Goal: Information Seeking & Learning: Check status

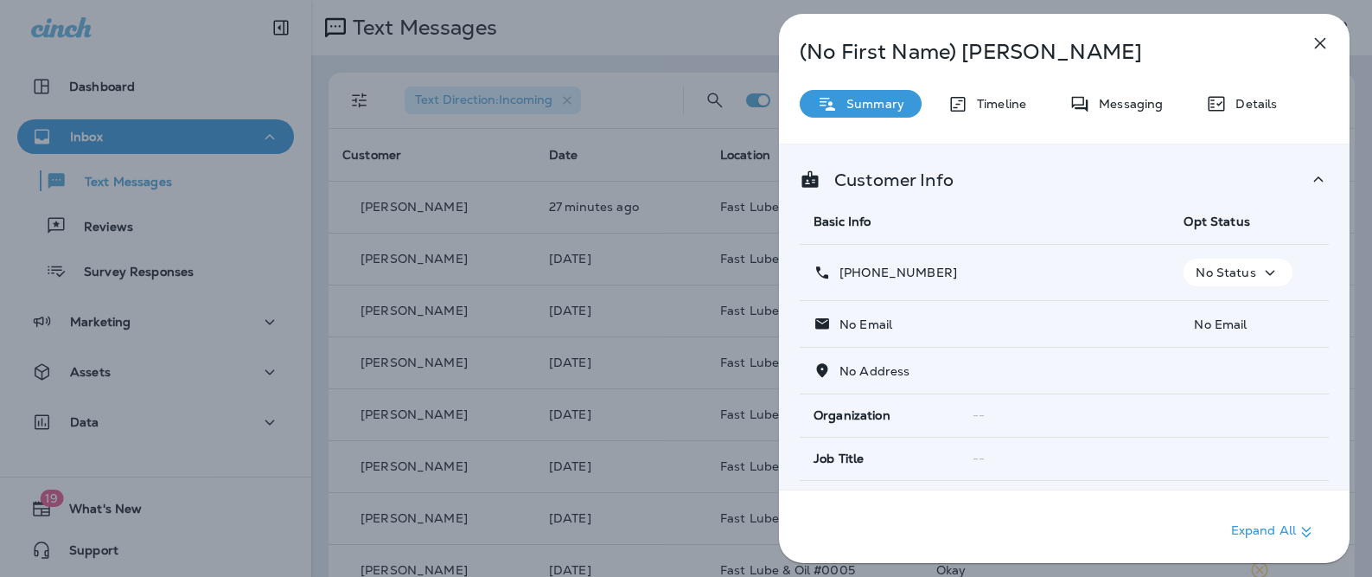
click at [457, 296] on div "(No First Name) [PERSON_NAME] Summary Timeline Messaging Details Customer Info …" at bounding box center [686, 288] width 1372 height 577
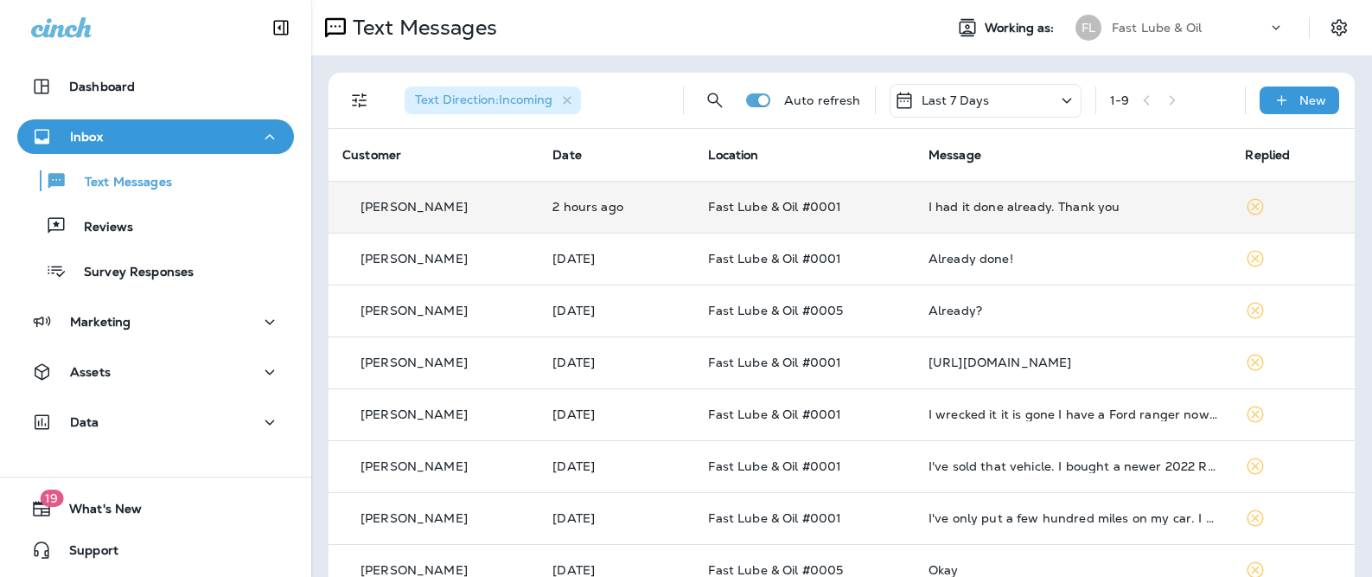
click at [574, 215] on td "2 hours ago" at bounding box center [617, 207] width 156 height 52
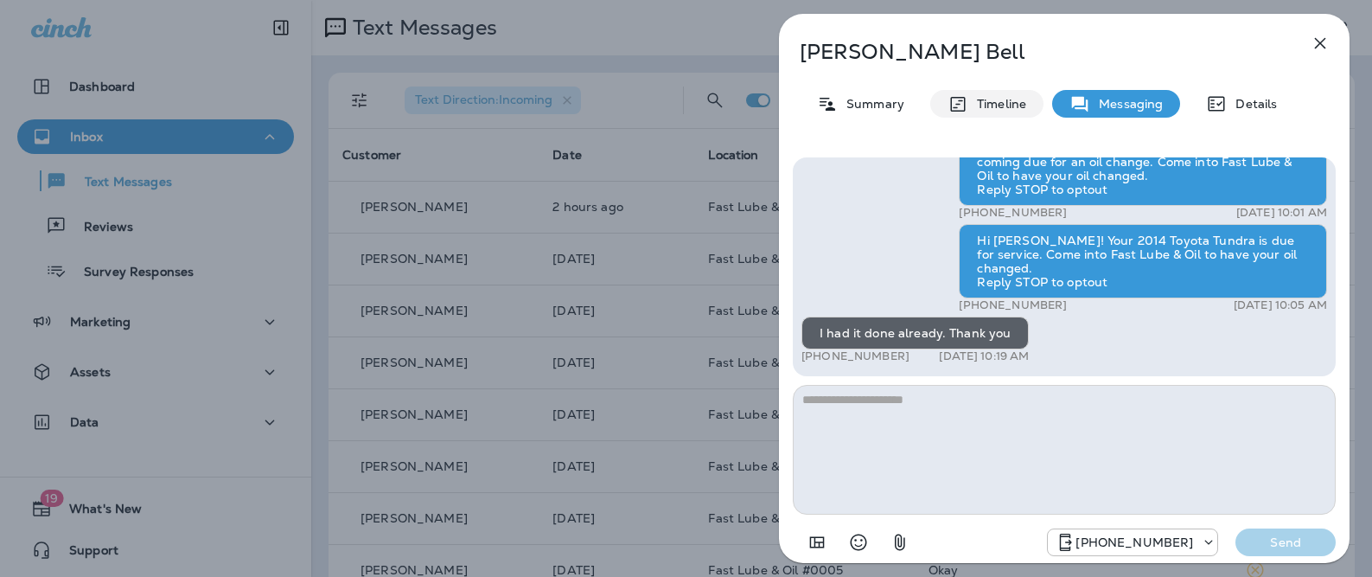
click at [974, 111] on div "Timeline" at bounding box center [987, 104] width 113 height 28
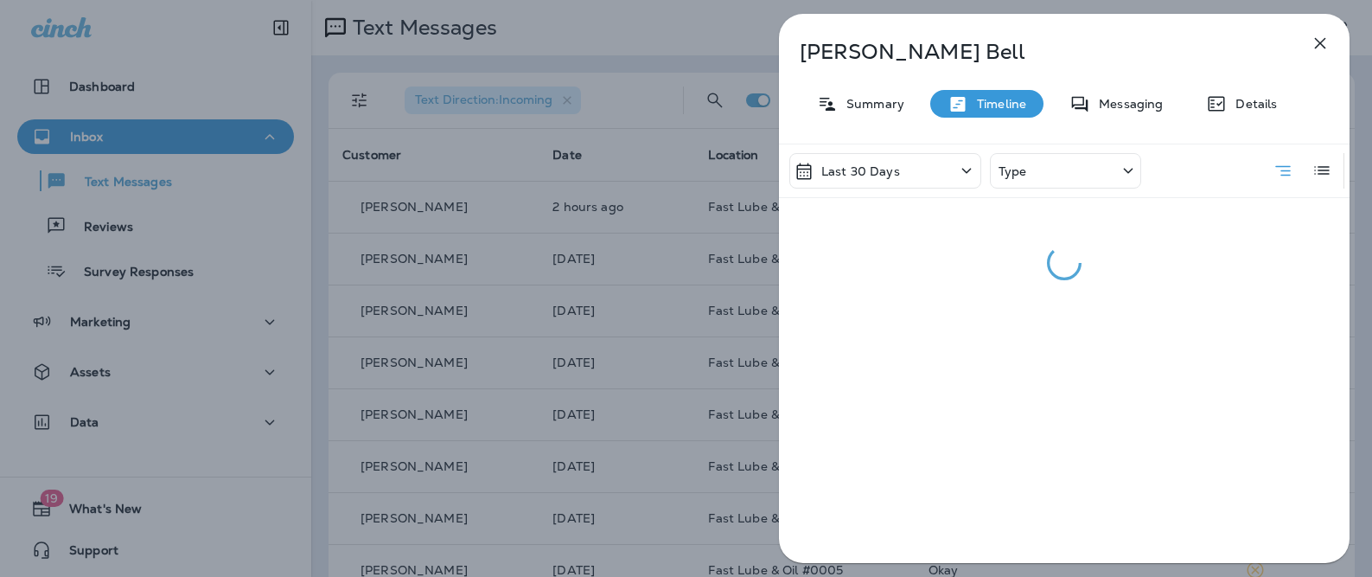
click at [896, 171] on p "Last 30 Days" at bounding box center [861, 171] width 79 height 14
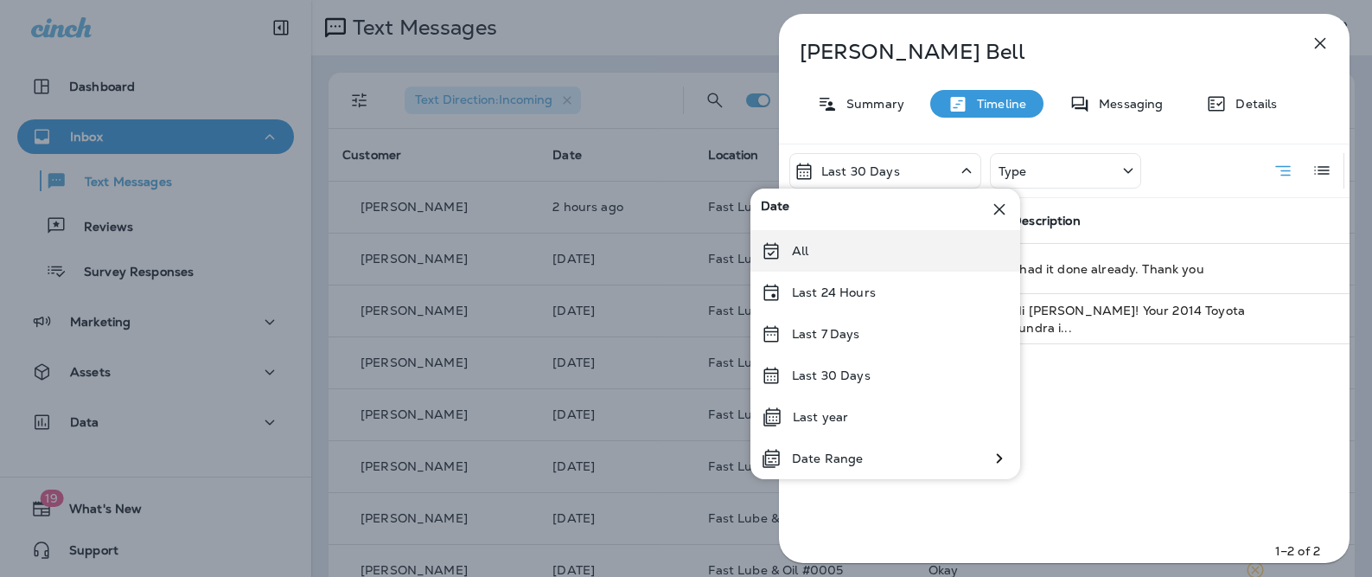
click at [891, 252] on div "All" at bounding box center [886, 251] width 270 height 42
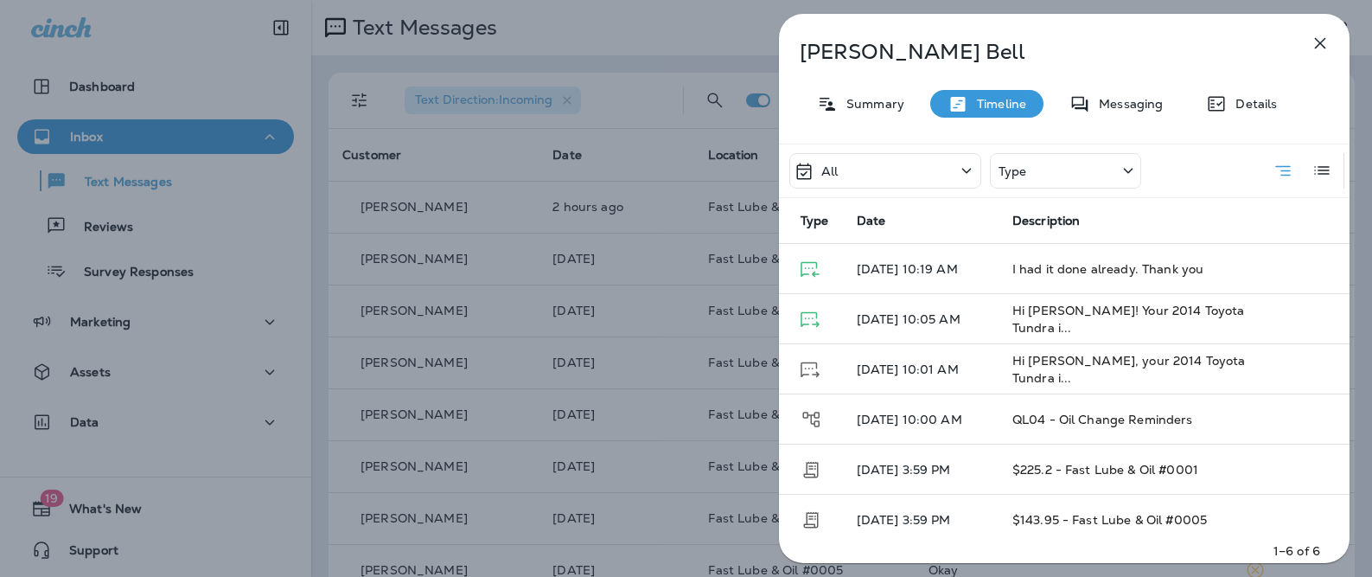
click at [568, 374] on div "[PERSON_NAME] Summary Timeline Messaging Details All Type Type Date Description…" at bounding box center [686, 288] width 1372 height 577
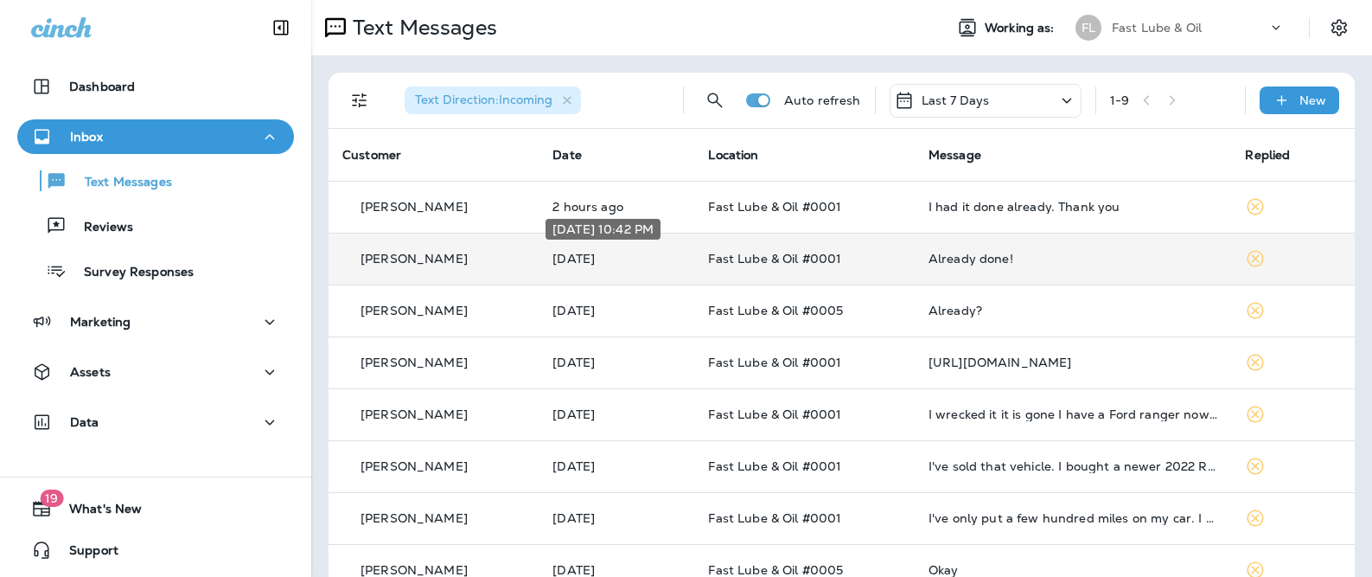
click at [586, 262] on p "[DATE]" at bounding box center [617, 259] width 128 height 14
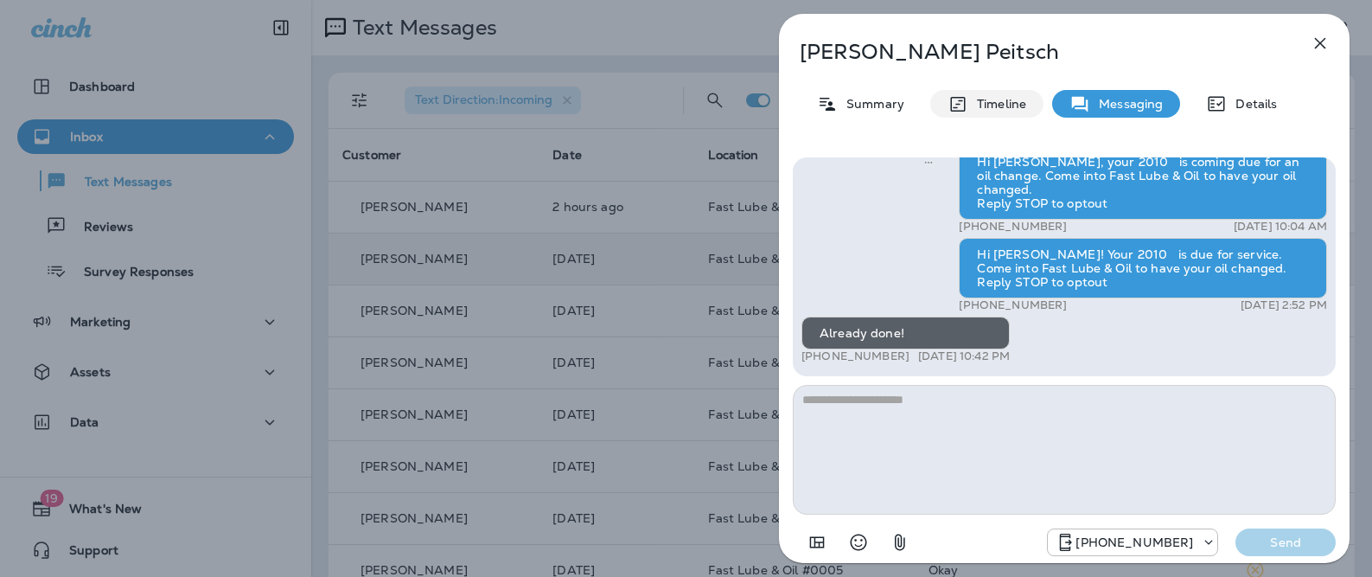
click at [965, 99] on icon at bounding box center [958, 104] width 21 height 22
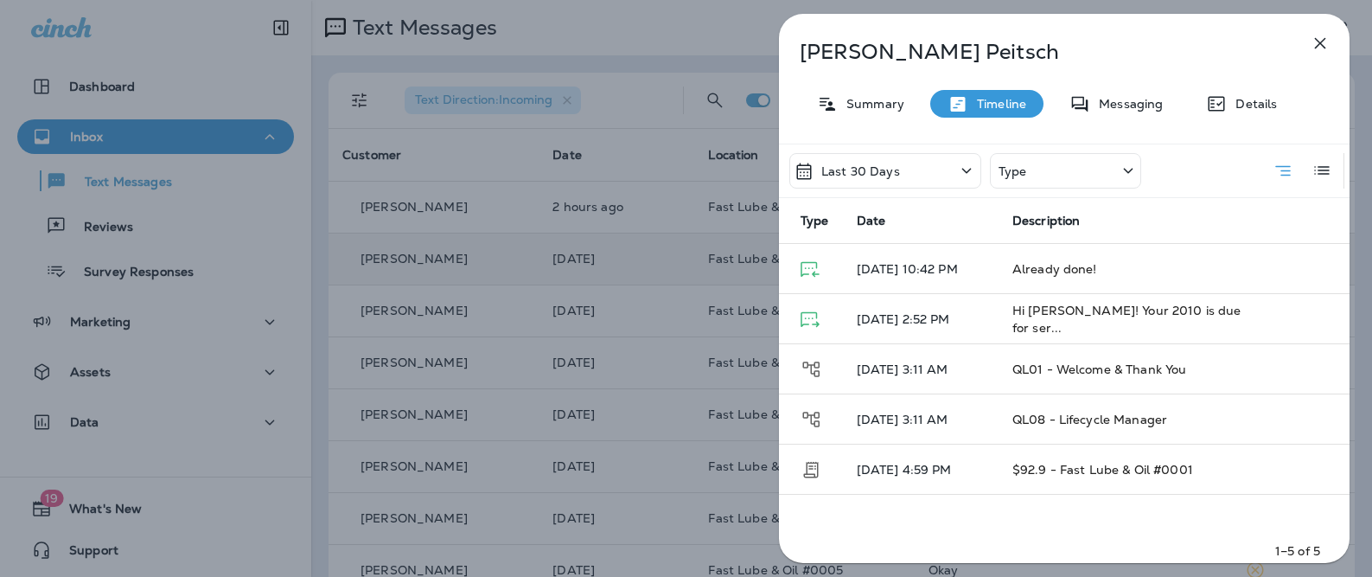
click at [895, 166] on p "Last 30 Days" at bounding box center [861, 171] width 79 height 14
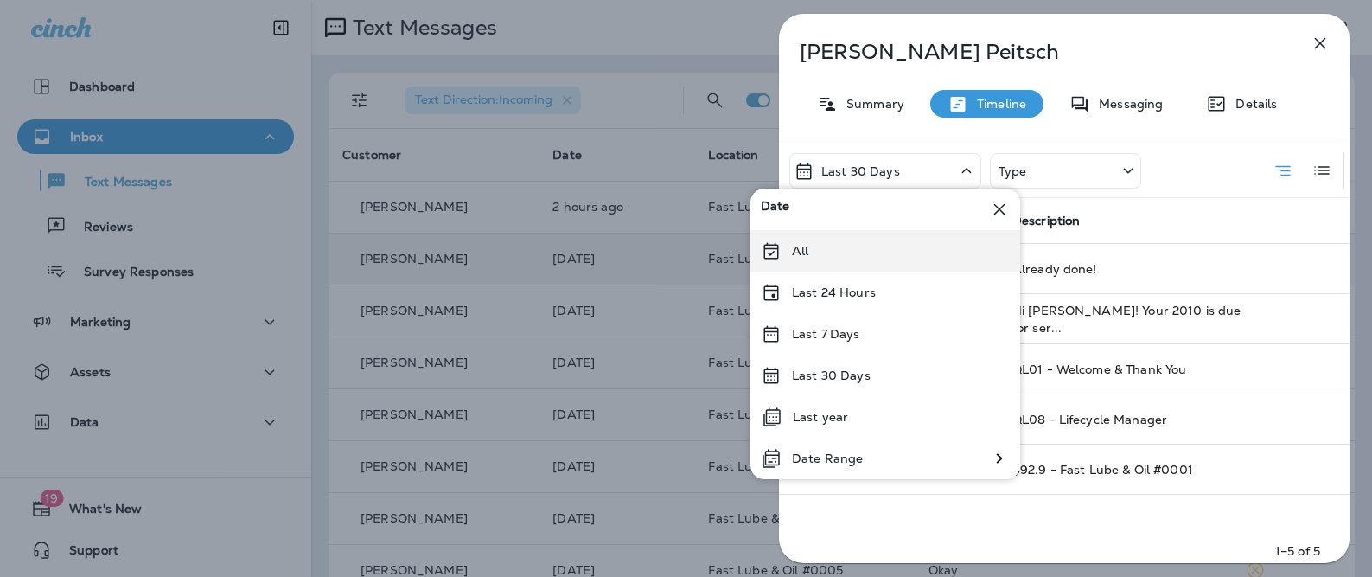
click at [873, 249] on div "All" at bounding box center [886, 251] width 270 height 42
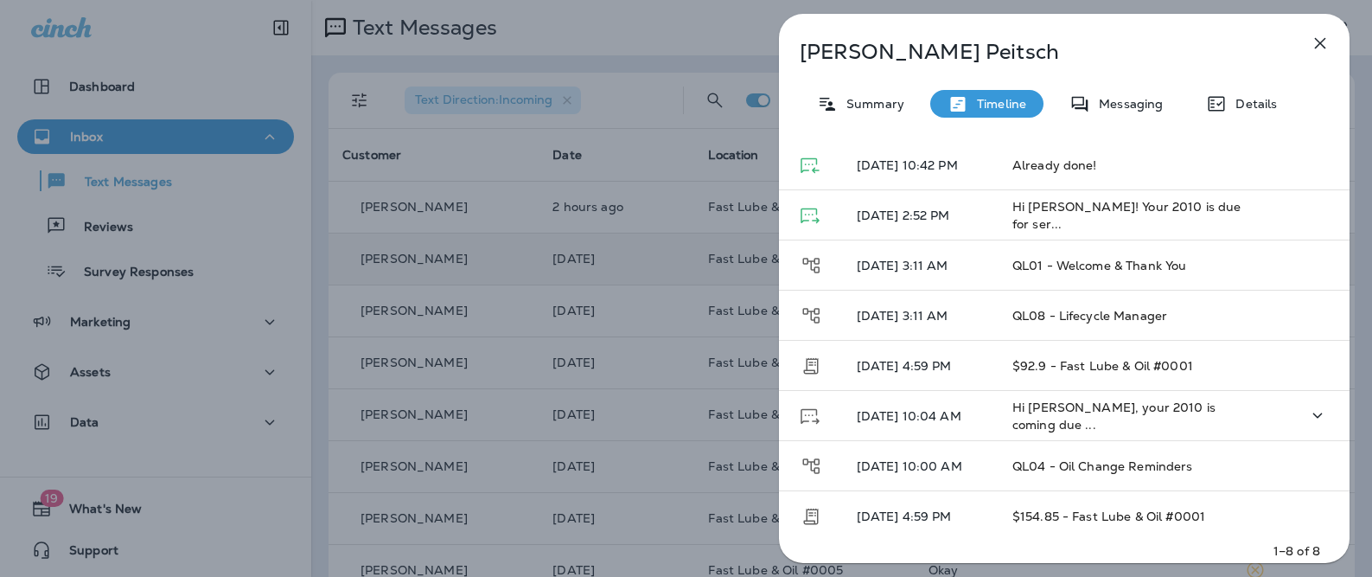
scroll to position [117, 0]
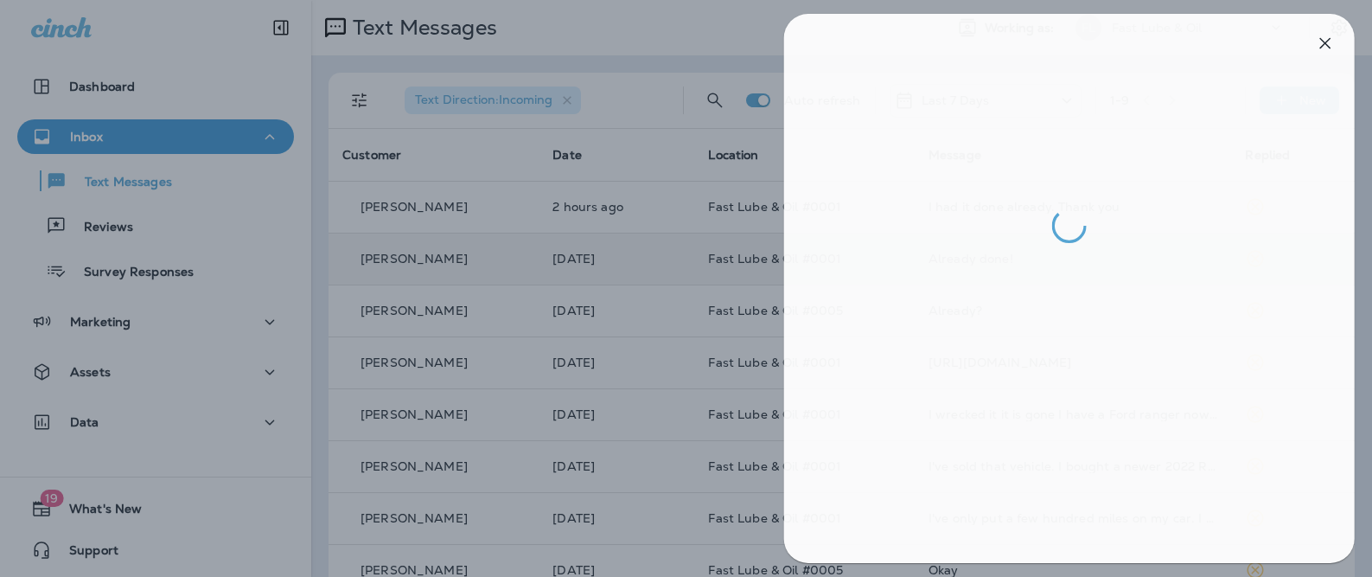
click at [675, 310] on div at bounding box center [691, 288] width 1372 height 577
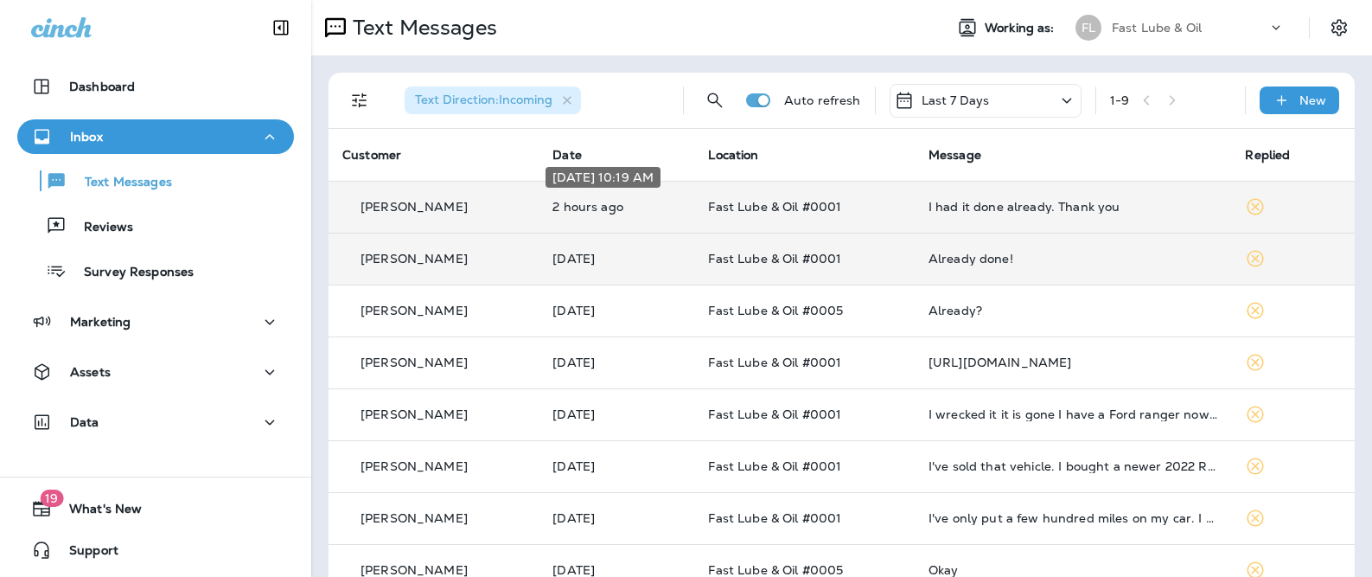
click at [577, 201] on p "2 hours ago" at bounding box center [617, 207] width 128 height 14
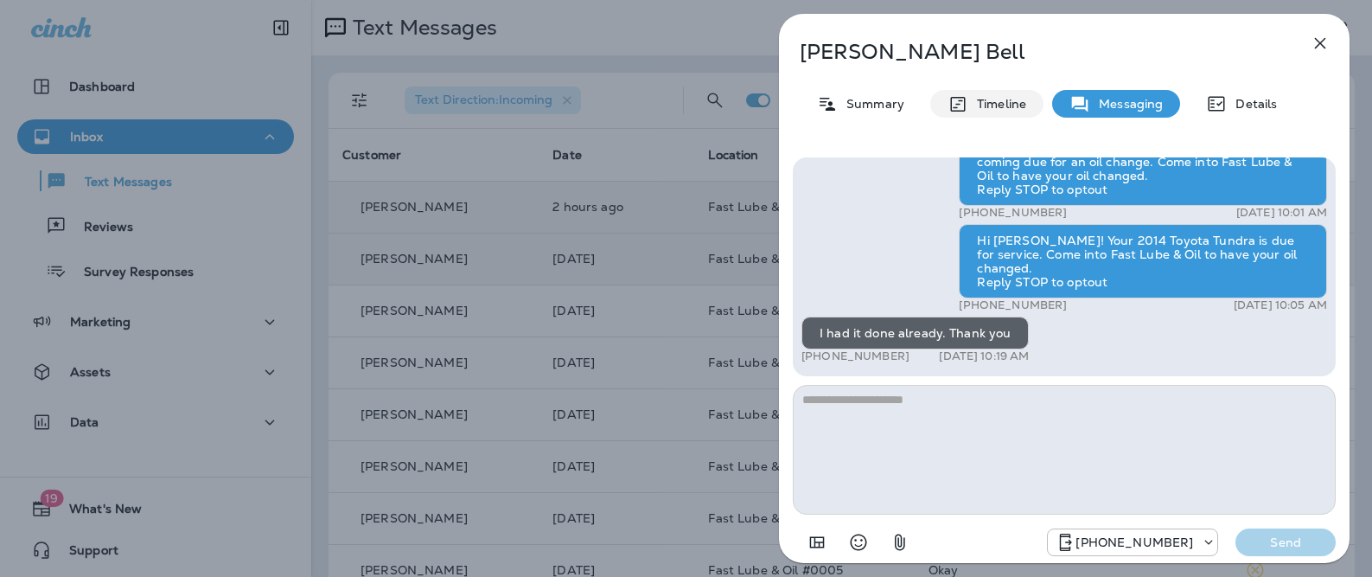
click at [1012, 103] on p "Timeline" at bounding box center [998, 104] width 58 height 14
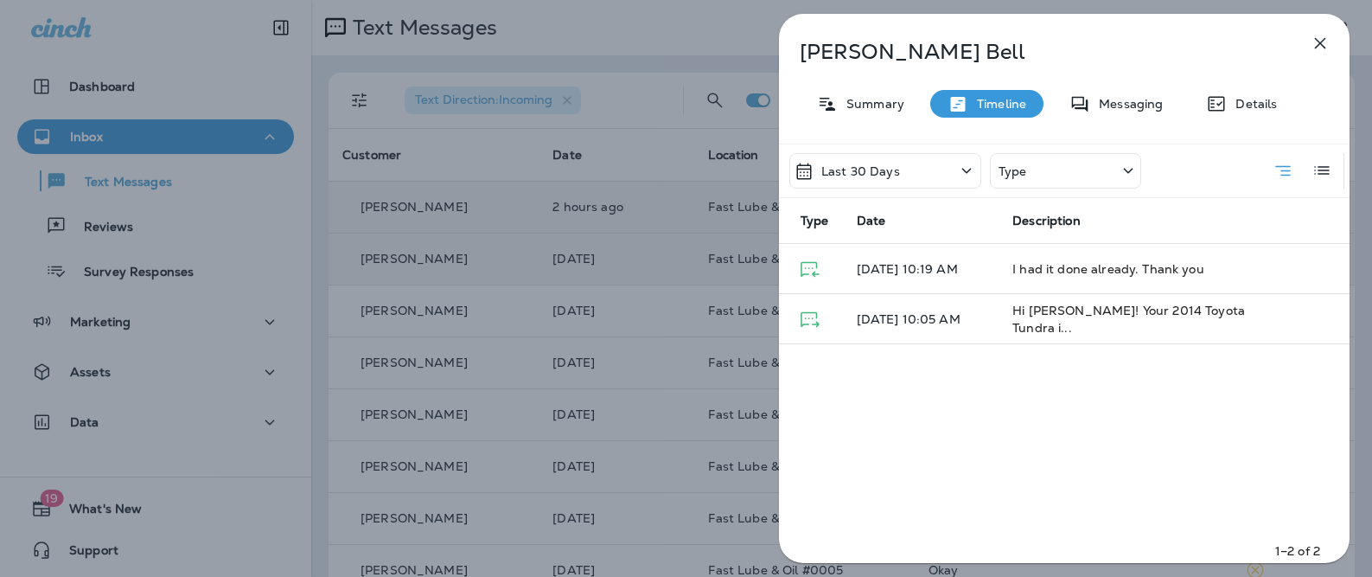
click at [943, 157] on div "Last 30 Days" at bounding box center [886, 170] width 192 height 35
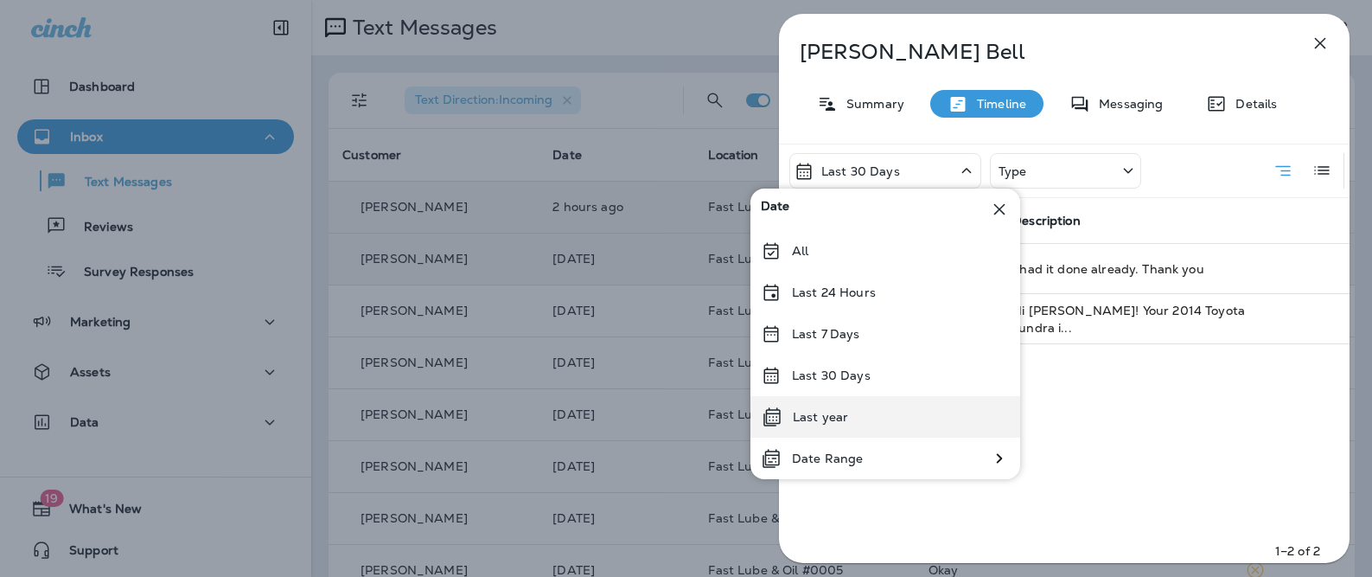
click at [900, 415] on div "Last year" at bounding box center [886, 417] width 270 height 42
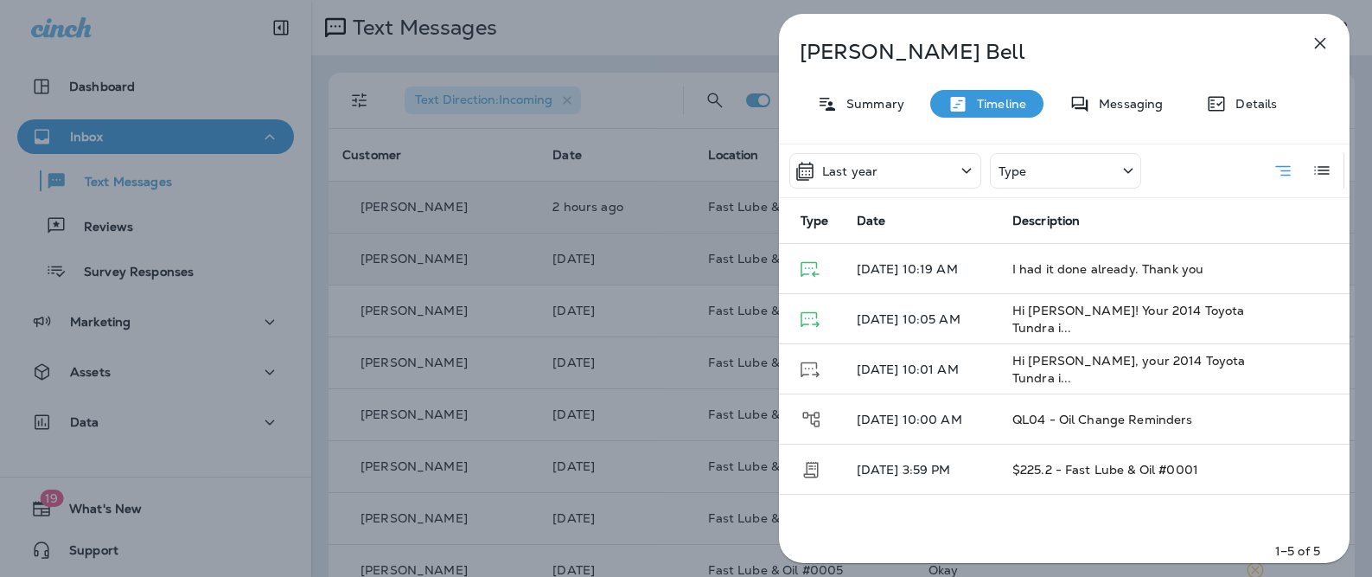
click at [889, 173] on div "Last year" at bounding box center [886, 170] width 192 height 35
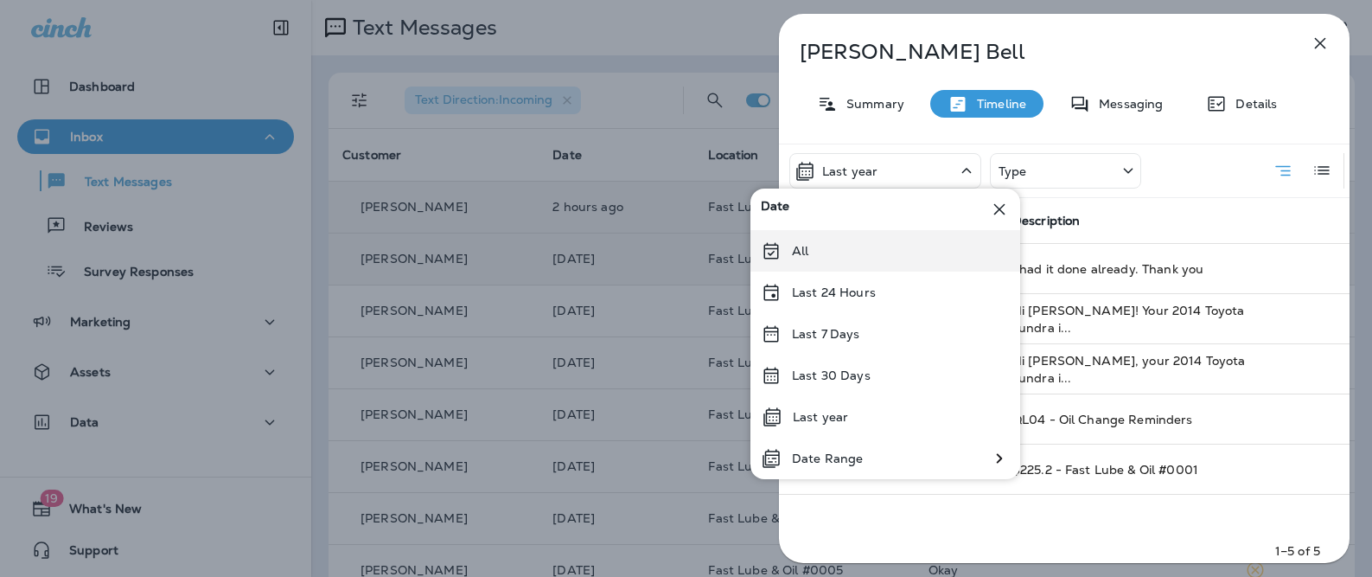
click at [876, 246] on div "All" at bounding box center [886, 251] width 270 height 42
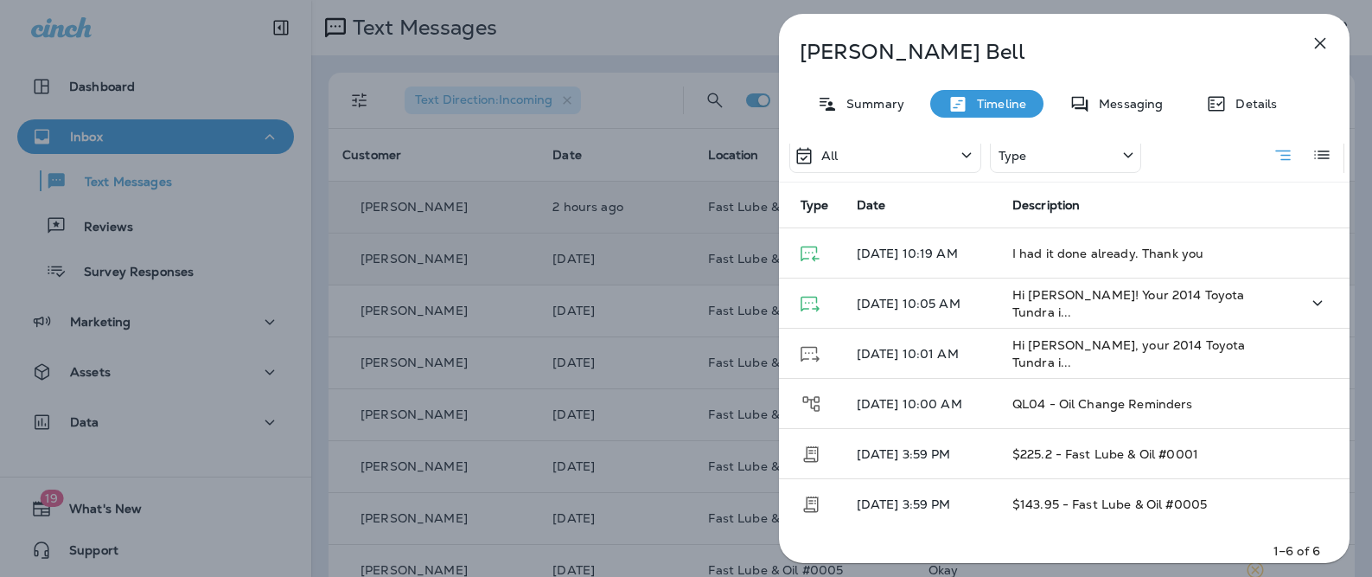
scroll to position [16, 0]
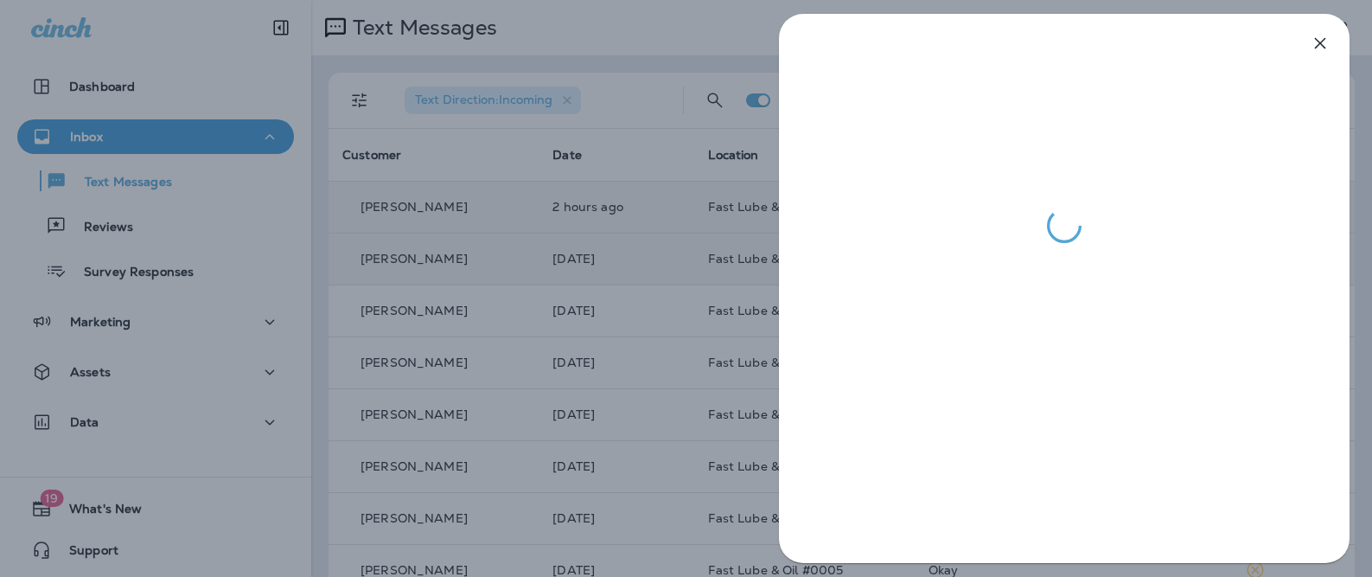
click at [590, 364] on div at bounding box center [686, 288] width 1372 height 577
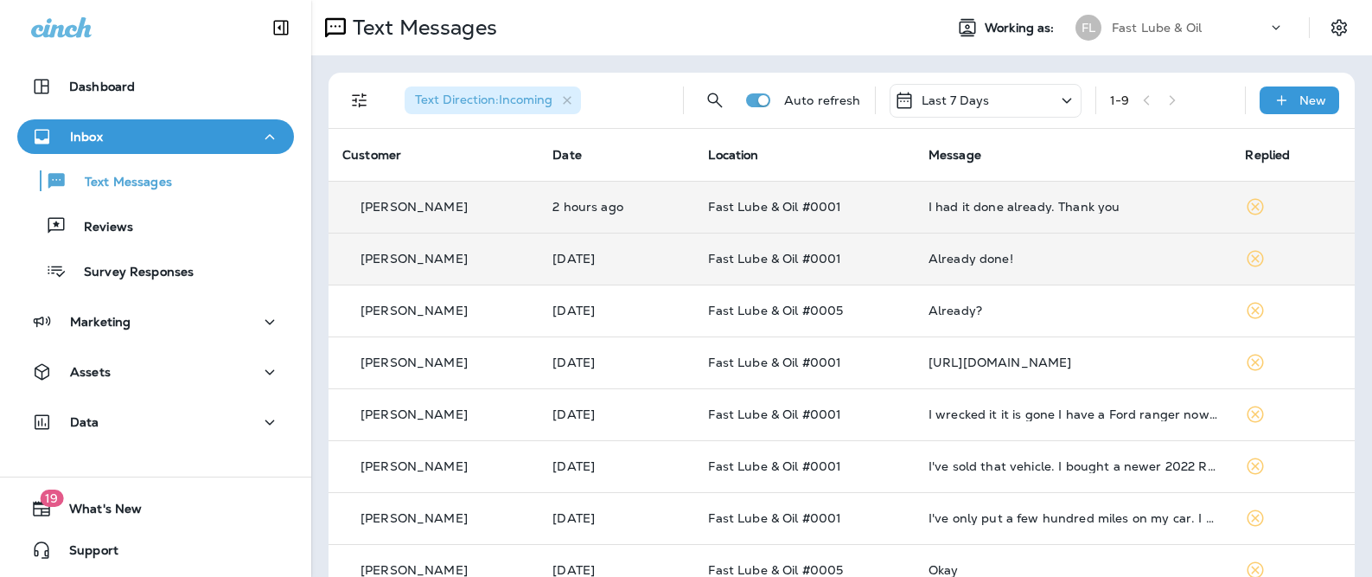
click at [994, 259] on div "Already done!" at bounding box center [1074, 259] width 290 height 14
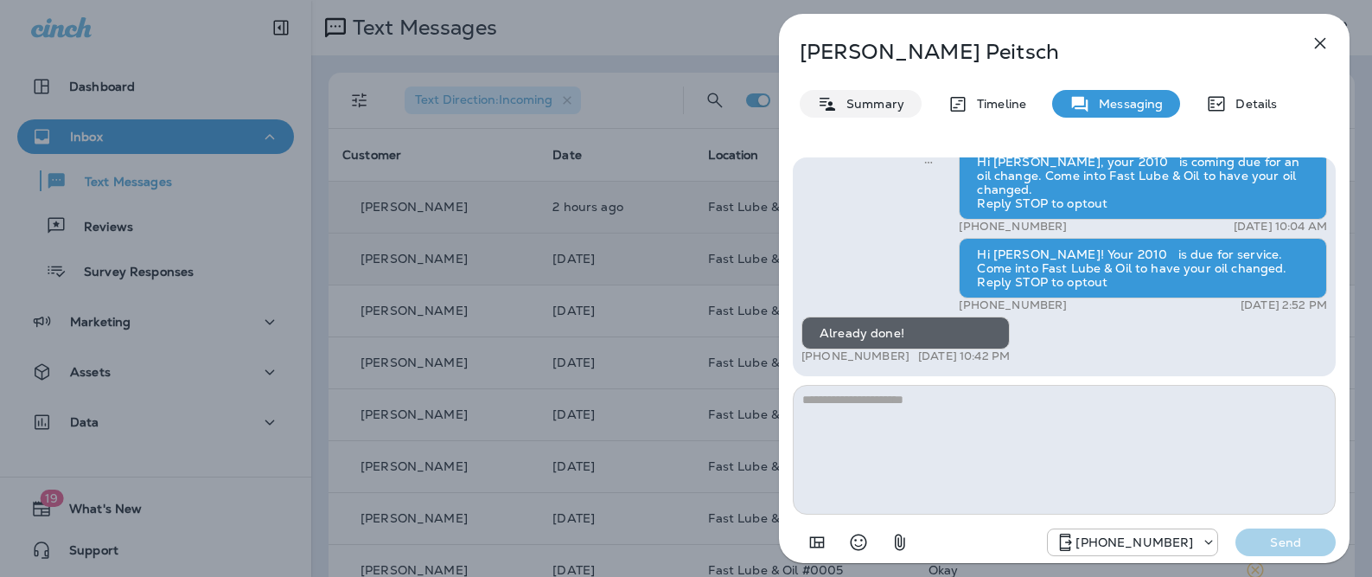
click at [890, 102] on p "Summary" at bounding box center [871, 104] width 67 height 14
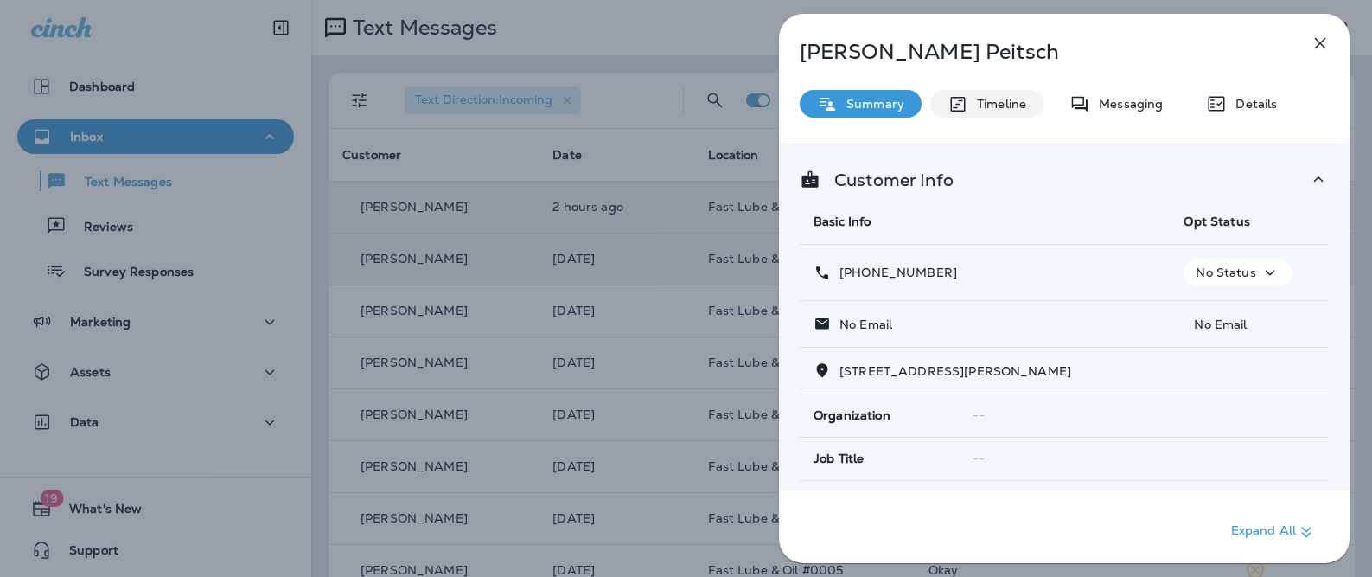
click at [1012, 109] on p "Timeline" at bounding box center [998, 104] width 58 height 14
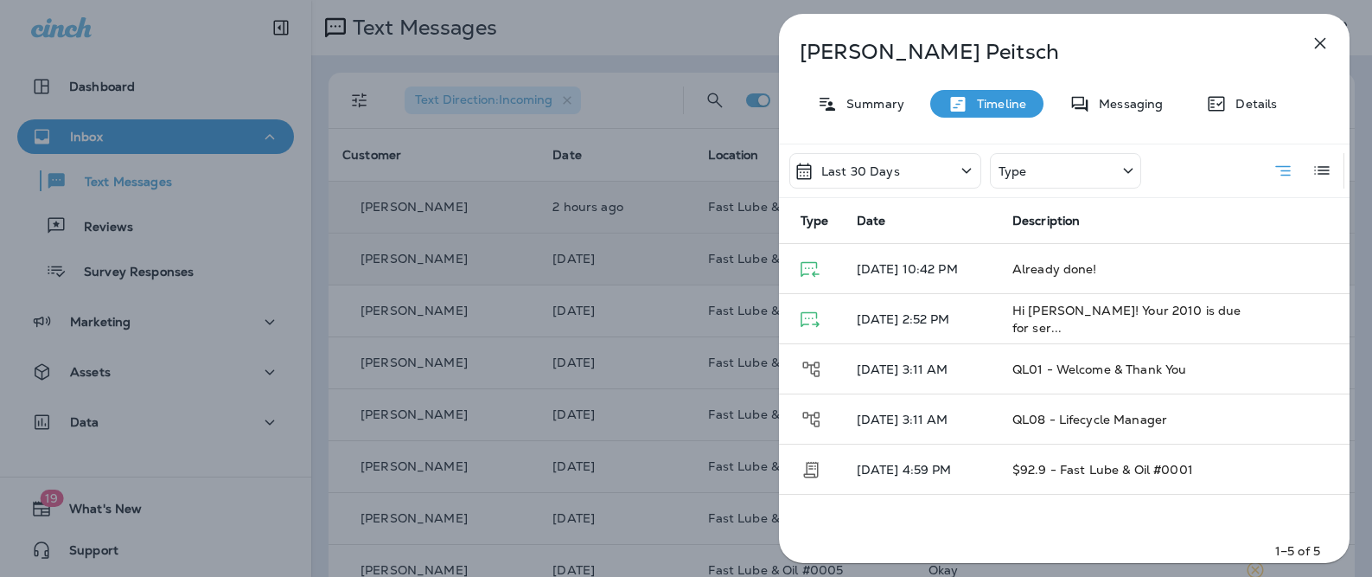
click at [951, 185] on div "Last 30 Days" at bounding box center [886, 170] width 192 height 35
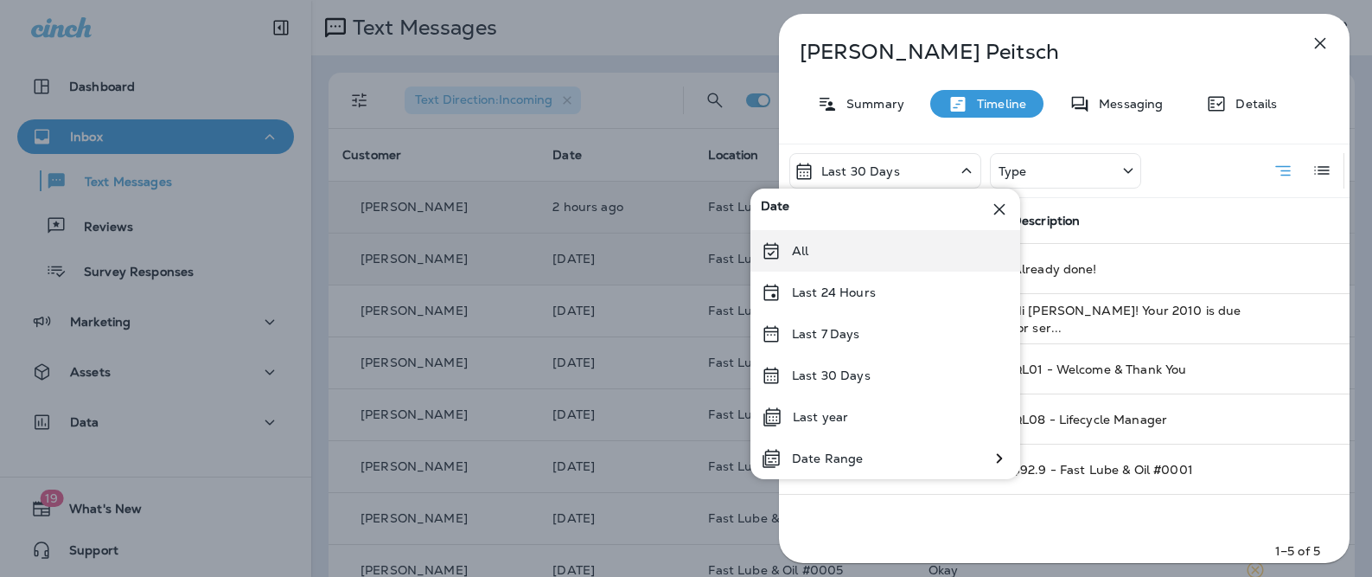
click at [941, 242] on div "All" at bounding box center [886, 251] width 270 height 42
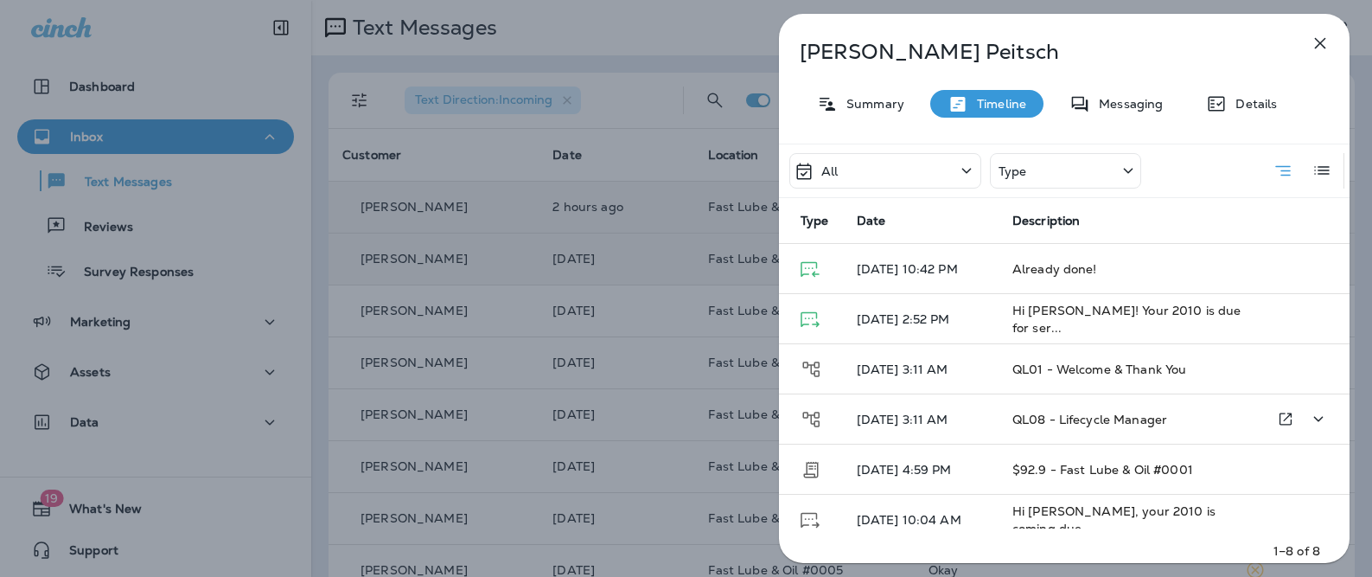
click at [1030, 437] on td "QL08 - Lifecycle Manager" at bounding box center [1128, 419] width 258 height 50
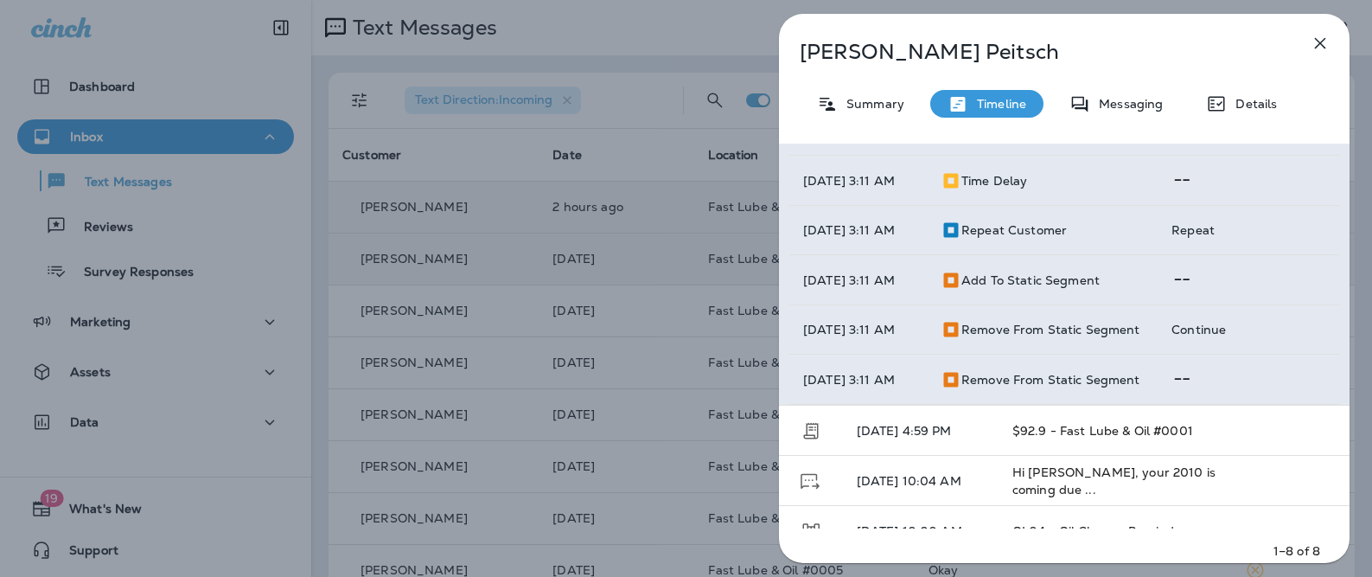
scroll to position [562, 0]
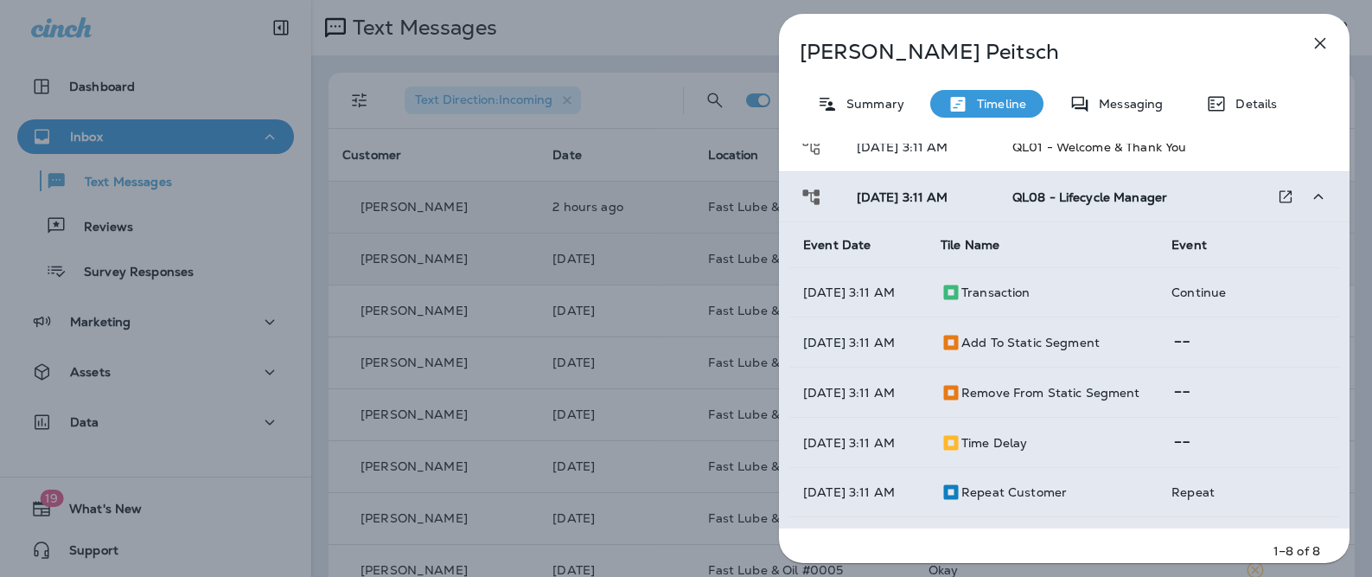
click at [843, 183] on td "[DATE] 3:11 AM" at bounding box center [921, 197] width 156 height 50
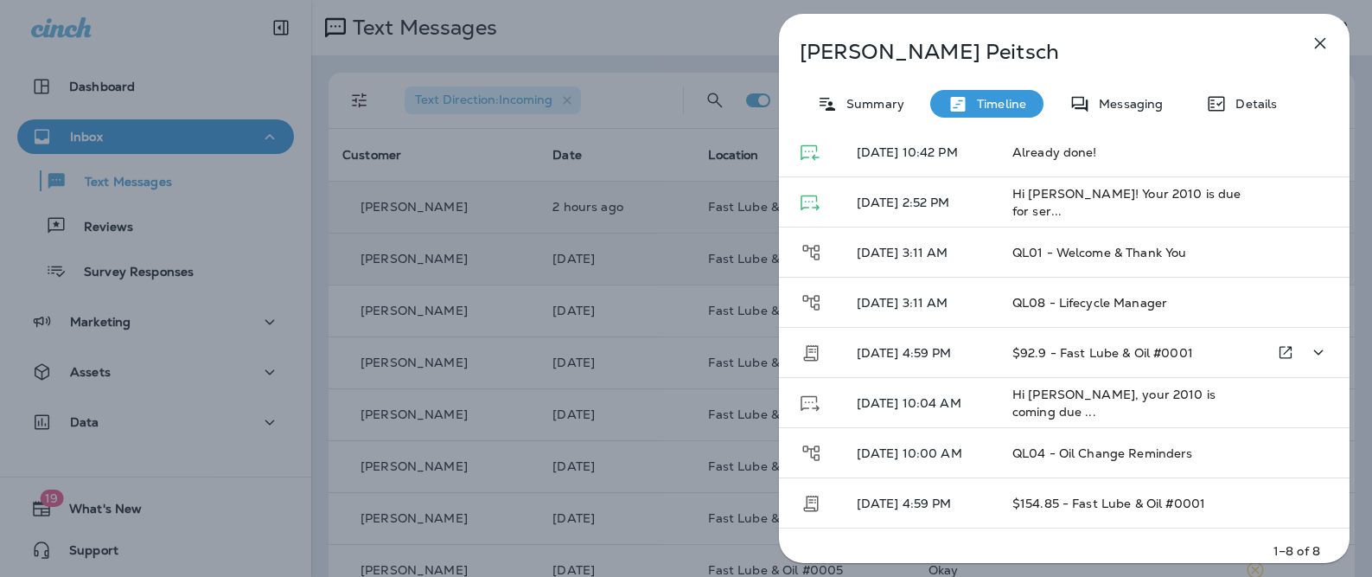
click at [972, 349] on p "[DATE] 4:59 PM" at bounding box center [921, 353] width 128 height 14
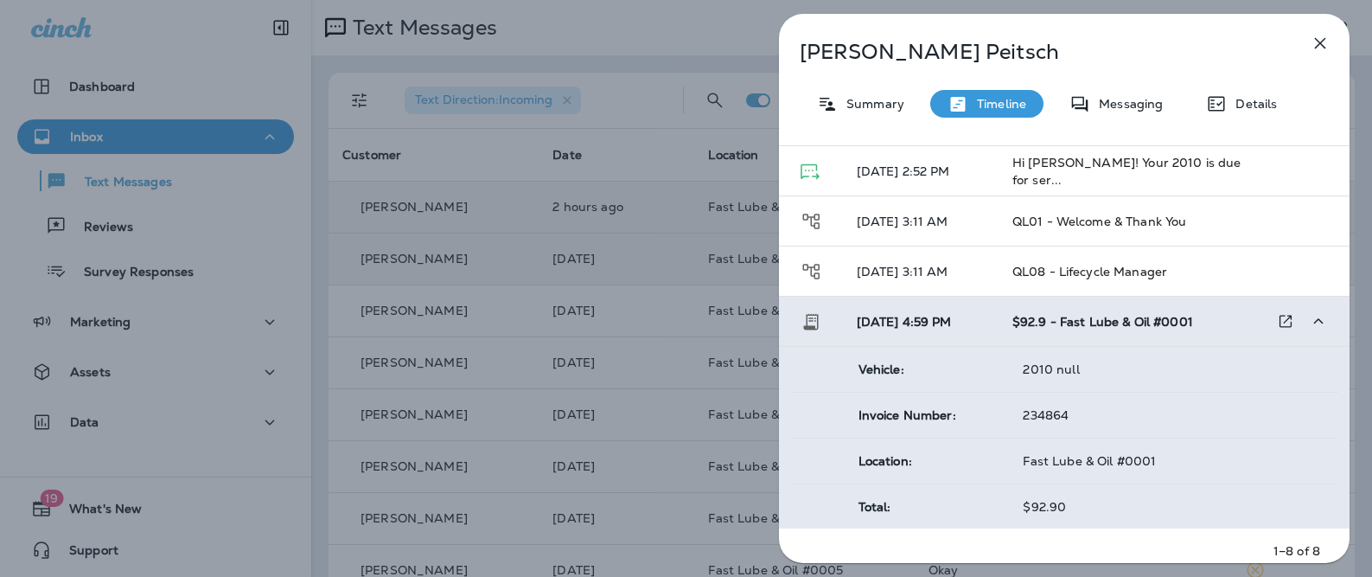
scroll to position [115, 0]
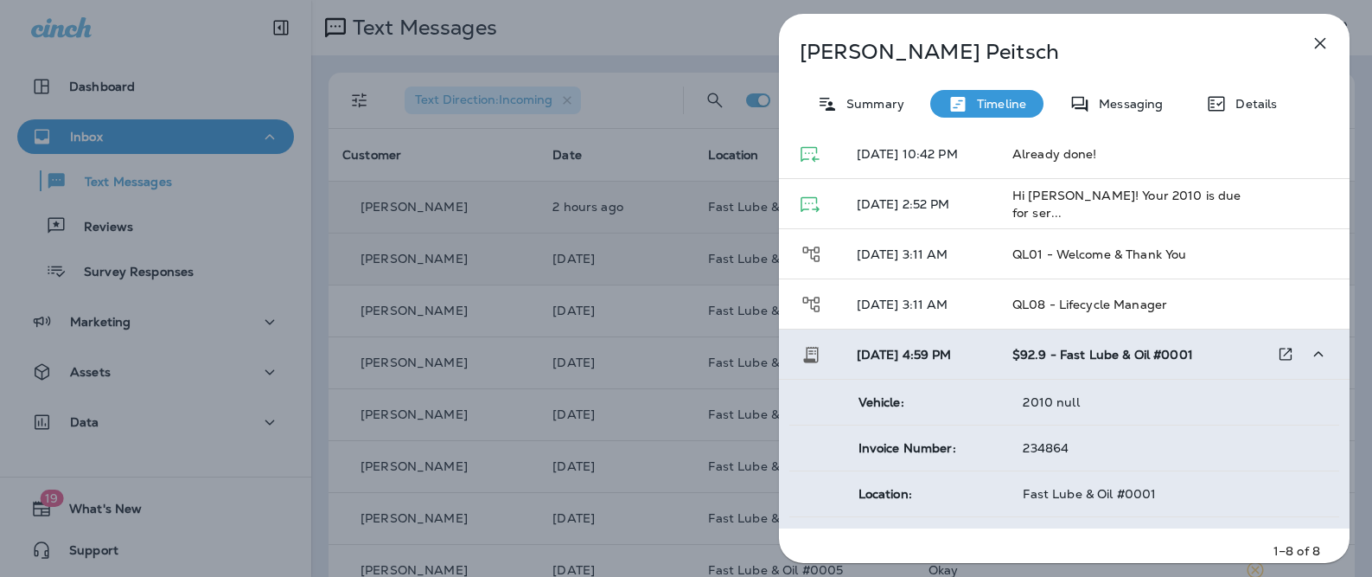
click at [964, 337] on td "[DATE] 4:59 PM" at bounding box center [921, 354] width 156 height 50
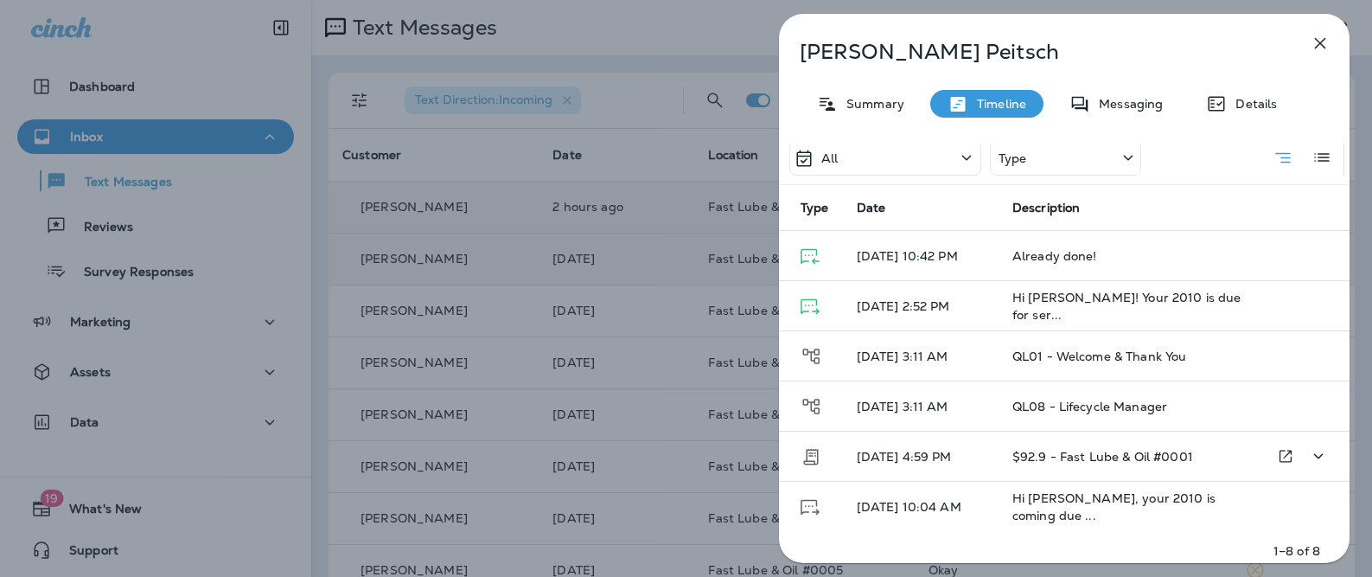
scroll to position [16, 0]
click at [1277, 456] on icon "Go to Transaction" at bounding box center [1285, 453] width 17 height 18
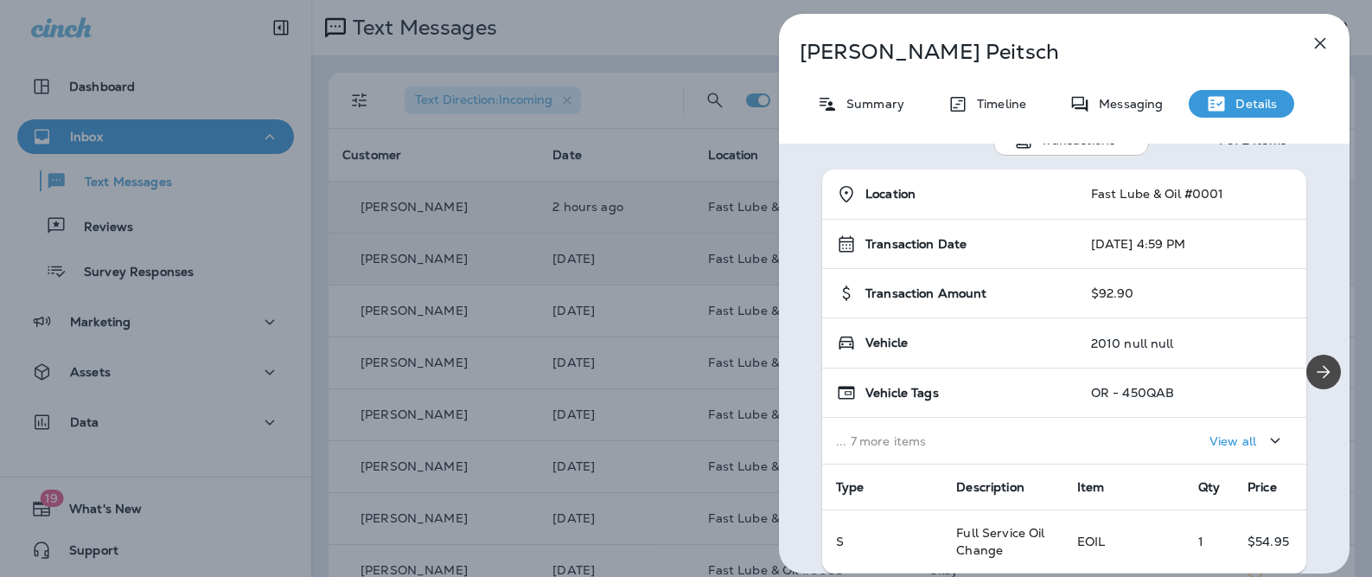
click at [854, 118] on div "[PERSON_NAME] Summary Timeline Messaging Details Transactions 1 of 2 Items Loca…" at bounding box center [1064, 294] width 571 height 560
click at [855, 106] on p "Summary" at bounding box center [871, 104] width 67 height 14
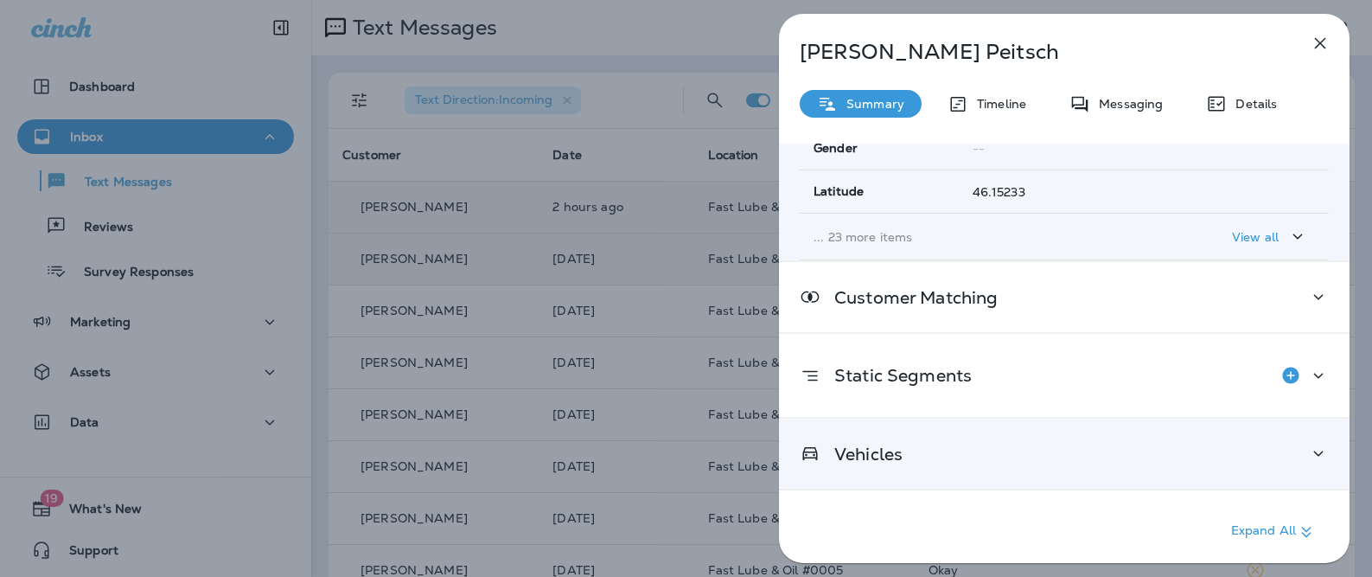
click at [950, 456] on div "Vehicles" at bounding box center [1064, 454] width 529 height 22
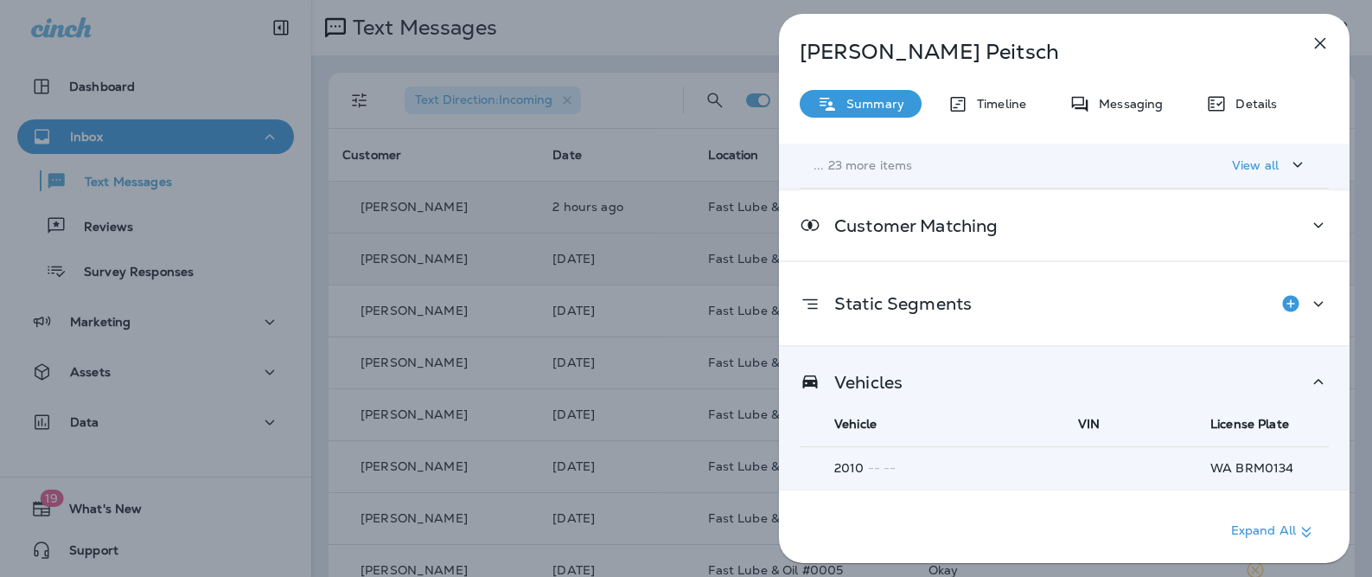
scroll to position [566, 0]
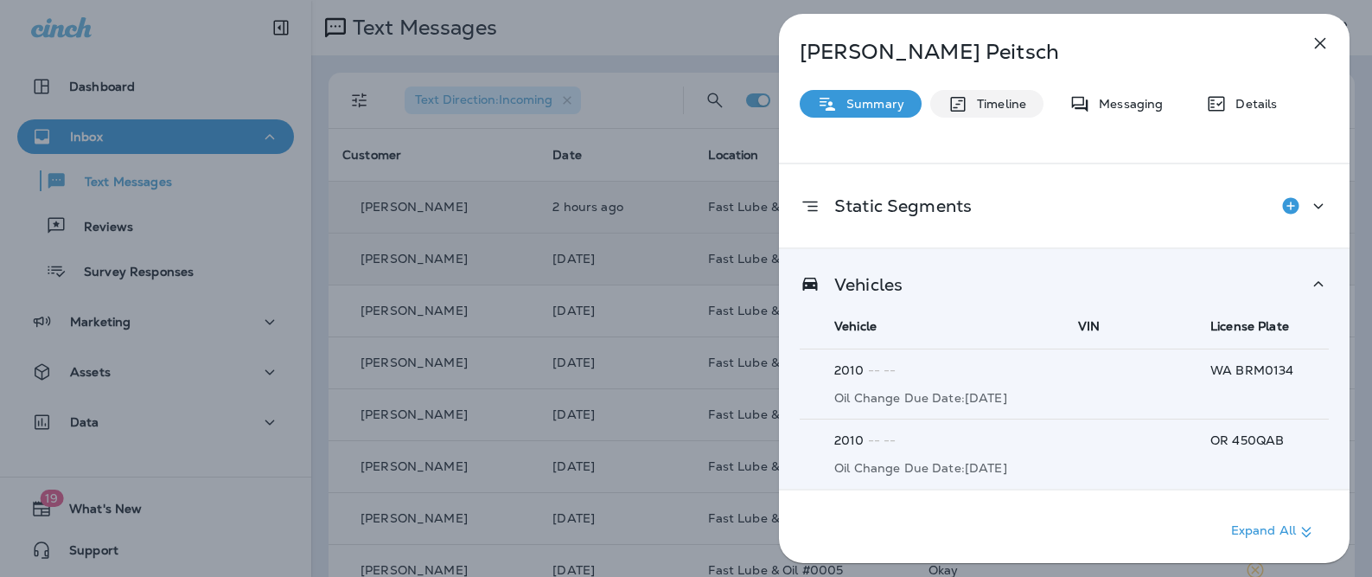
click at [969, 97] on p "Timeline" at bounding box center [998, 104] width 58 height 14
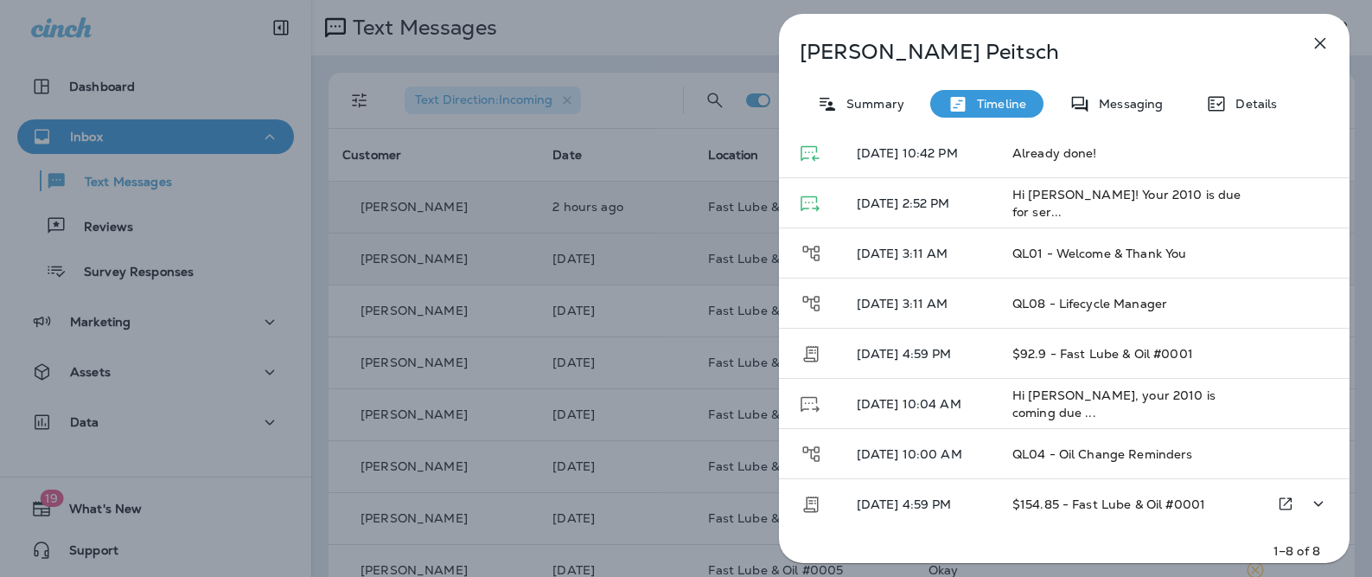
scroll to position [117, 0]
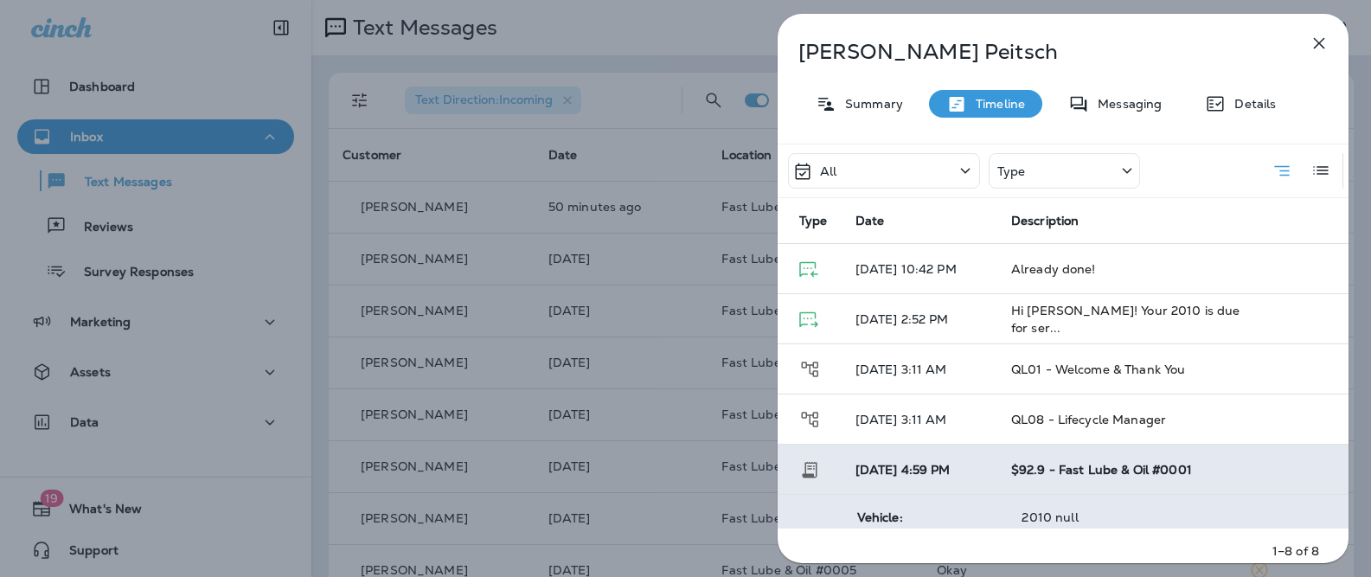
scroll to position [17, 0]
